Goal: Task Accomplishment & Management: Manage account settings

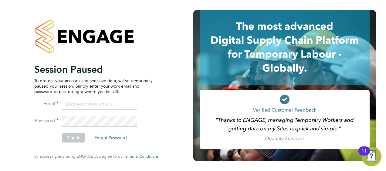
click at [90, 104] on input at bounding box center [99, 104] width 75 height 11
type input "engagemasterlogins@hays.com"
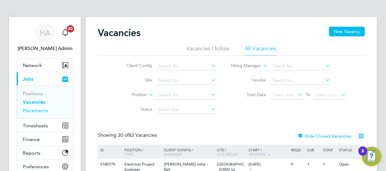
click at [36, 110] on link "Placements" at bounding box center [35, 111] width 25 height 6
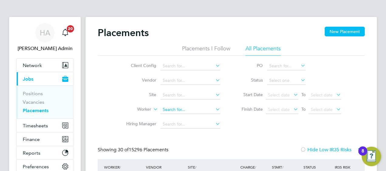
click at [186, 110] on input at bounding box center [190, 110] width 60 height 8
click at [38, 124] on span "Timesheets" at bounding box center [35, 126] width 25 height 6
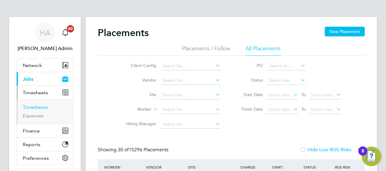
click at [34, 106] on link "Timesheets" at bounding box center [35, 107] width 25 height 6
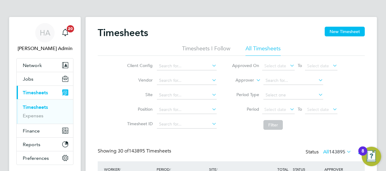
click at [249, 78] on label "Approver" at bounding box center [240, 80] width 27 height 6
click at [243, 88] on li "Worker" at bounding box center [239, 87] width 30 height 8
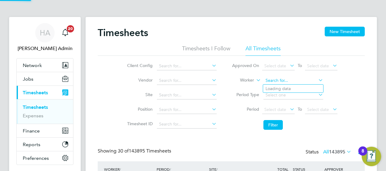
click at [272, 81] on input at bounding box center [293, 80] width 60 height 8
click at [274, 80] on input "tristan myhill" at bounding box center [293, 80] width 60 height 8
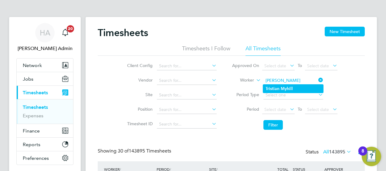
click at [278, 90] on b "Tristian" at bounding box center [272, 88] width 14 height 5
type input "[PERSON_NAME]"
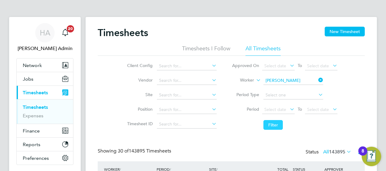
click at [275, 123] on button "Filter" at bounding box center [272, 125] width 19 height 10
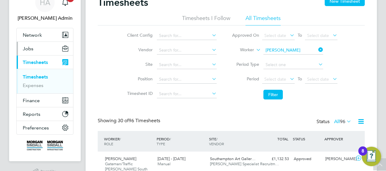
click at [29, 50] on span "Jobs" at bounding box center [28, 49] width 11 height 6
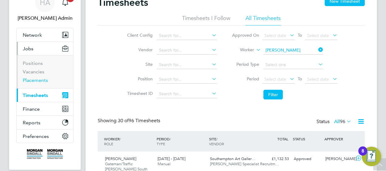
click at [38, 79] on link "Placements" at bounding box center [35, 80] width 25 height 6
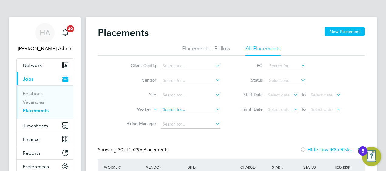
click at [180, 108] on input at bounding box center [190, 110] width 60 height 8
click at [186, 150] on li "Tri stian Myhill" at bounding box center [190, 151] width 60 height 8
type input "[PERSON_NAME]"
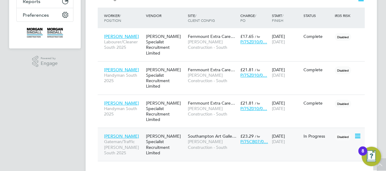
click at [197, 139] on span "Morgan Sindall Construction - South" at bounding box center [212, 144] width 49 height 11
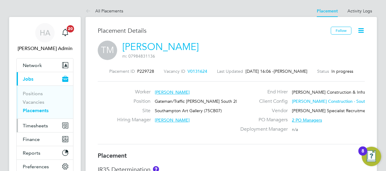
click at [37, 124] on span "Timesheets" at bounding box center [35, 126] width 25 height 6
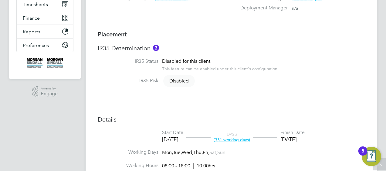
scroll to position [61, 0]
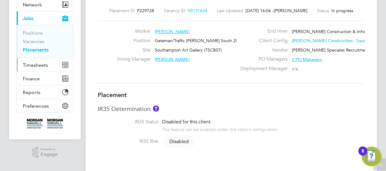
click at [32, 65] on span "Timesheets" at bounding box center [35, 65] width 25 height 6
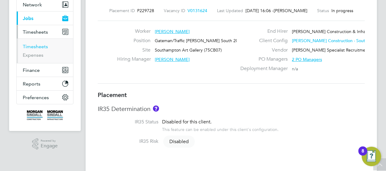
click at [35, 44] on link "Timesheets" at bounding box center [35, 47] width 25 height 6
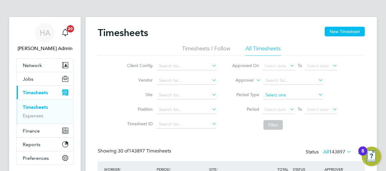
scroll to position [15, 52]
click at [255, 81] on icon at bounding box center [255, 78] width 0 height 5
click at [244, 87] on li "Worker" at bounding box center [239, 87] width 30 height 8
click at [271, 79] on input at bounding box center [293, 80] width 60 height 8
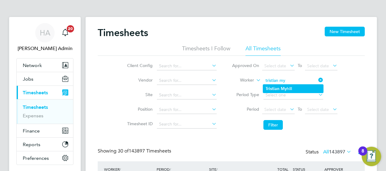
click at [280, 86] on li "Tristian My hill" at bounding box center [293, 89] width 60 height 8
type input "Tristian Myhill"
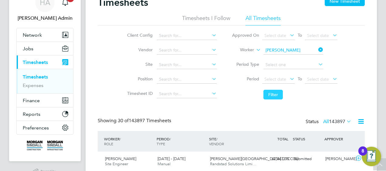
click at [276, 93] on button "Filter" at bounding box center [272, 95] width 19 height 10
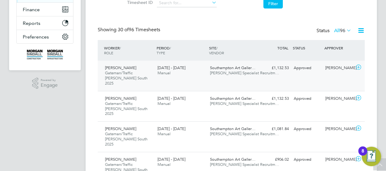
click at [139, 70] on div "Tristian Myhill Gateman/Traffic Marshall South 2025 13 - 19 Sep 2025" at bounding box center [129, 75] width 52 height 25
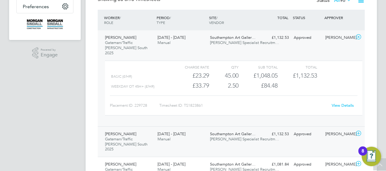
click at [168, 131] on span "[DATE] - [DATE]" at bounding box center [171, 133] width 28 height 5
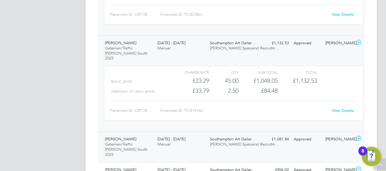
click at [175, 134] on div "30 Aug - 5 Sep 2025 Manual" at bounding box center [181, 141] width 52 height 15
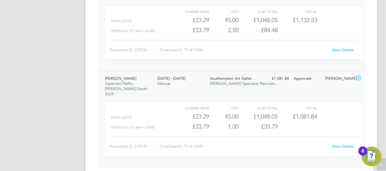
click at [161, 113] on div "Basic (£/HR)" at bounding box center [140, 118] width 59 height 10
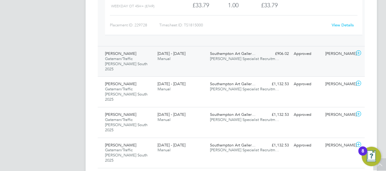
click at [177, 51] on span "[DATE] - [DATE]" at bounding box center [171, 53] width 28 height 5
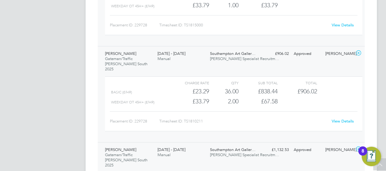
click at [174, 145] on div "16 - 22 Aug 2025 Manual" at bounding box center [181, 152] width 52 height 15
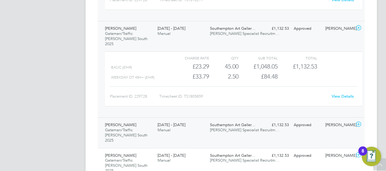
click at [182, 120] on div "9 - 15 Aug 2025 Manual" at bounding box center [181, 127] width 52 height 15
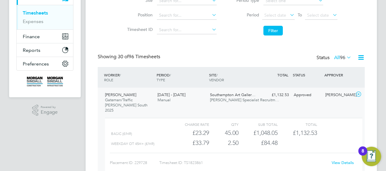
scroll to position [152, 0]
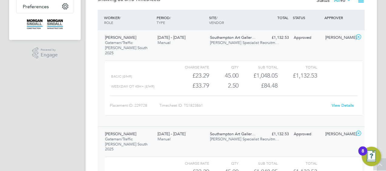
click at [349, 103] on link "View Details" at bounding box center [343, 105] width 22 height 5
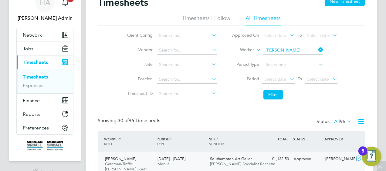
scroll to position [0, 0]
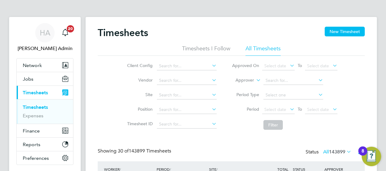
click at [255, 81] on icon at bounding box center [255, 78] width 0 height 5
click at [246, 86] on li "Worker" at bounding box center [239, 87] width 30 height 8
click at [277, 80] on input at bounding box center [293, 80] width 60 height 8
click at [285, 89] on b "Myh" at bounding box center [285, 88] width 8 height 5
type input "[PERSON_NAME]"
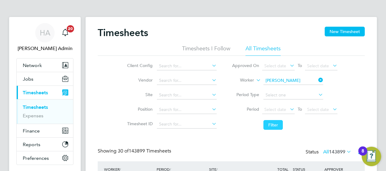
click at [272, 125] on button "Filter" at bounding box center [272, 125] width 19 height 10
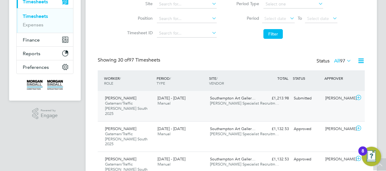
click at [359, 98] on icon at bounding box center [359, 97] width 8 height 5
